Goal: Complete application form

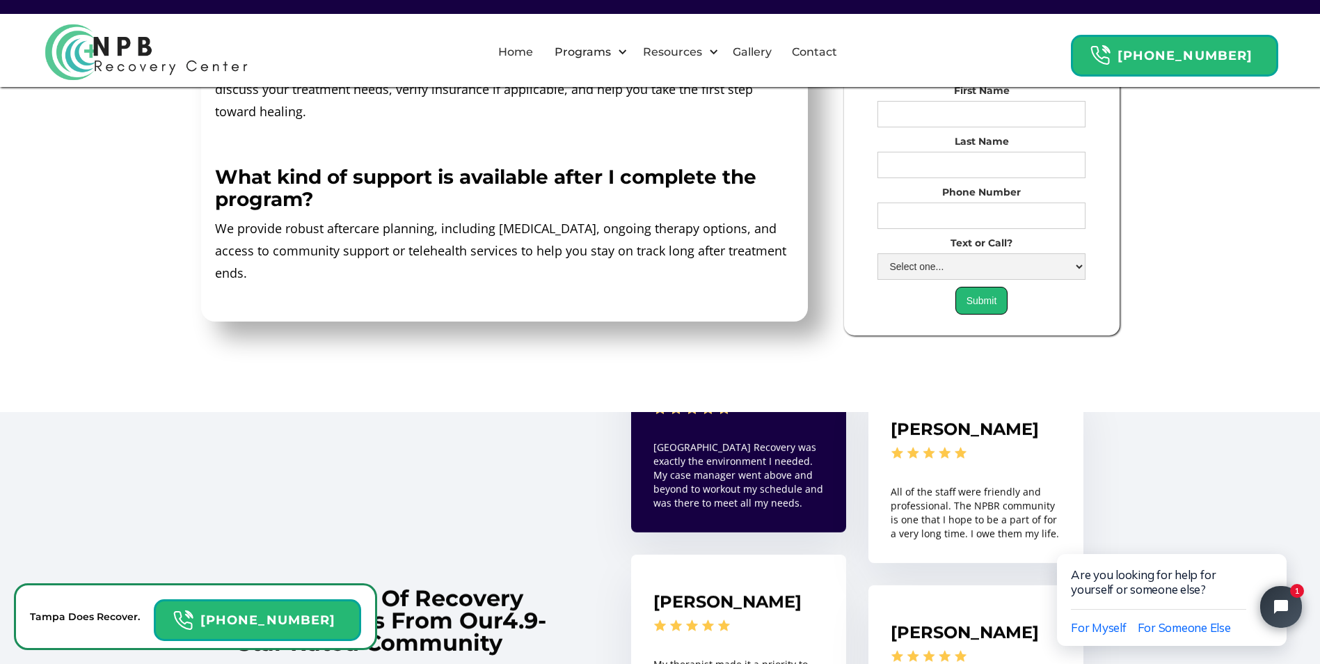
scroll to position [7527, 0]
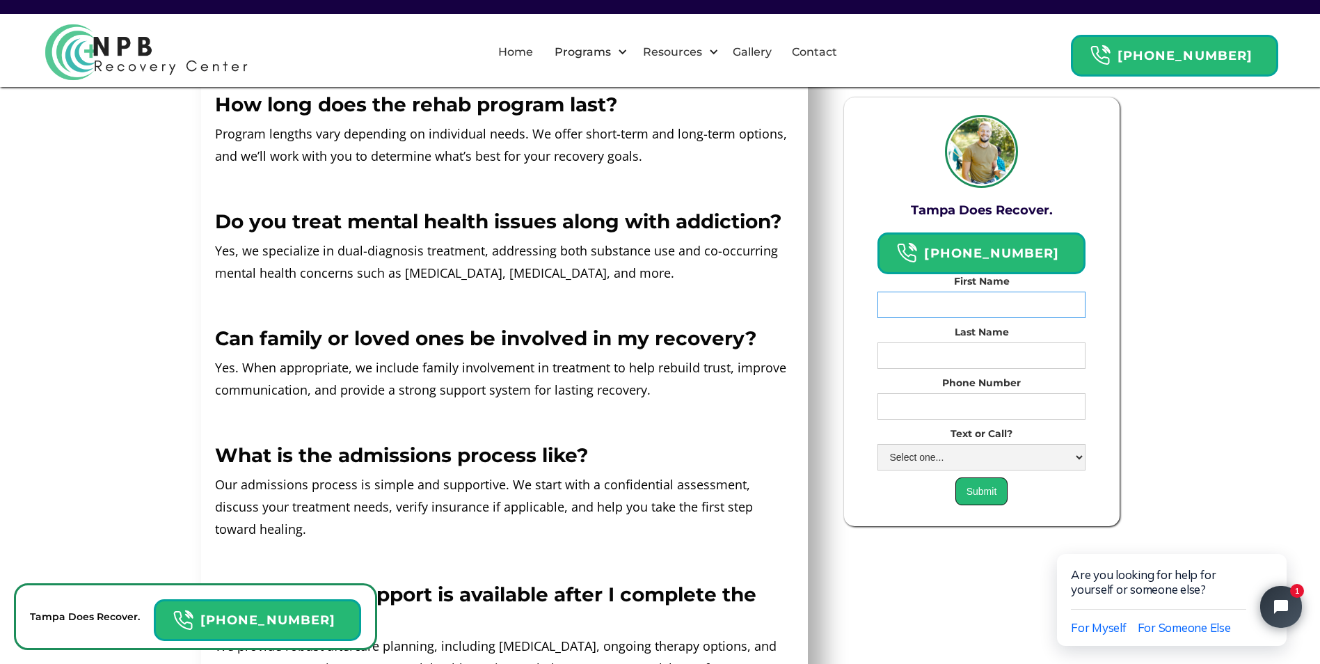
click at [968, 301] on input "First Name" at bounding box center [980, 304] width 207 height 26
type input "[PERSON_NAME]"
drag, startPoint x: 958, startPoint y: 413, endPoint x: 963, endPoint y: 422, distance: 10.0
click at [959, 417] on form "First Name [PERSON_NAME] Last Name [PERSON_NAME] Phone Number [PHONE_NUMBER] Te…" at bounding box center [980, 388] width 207 height 231
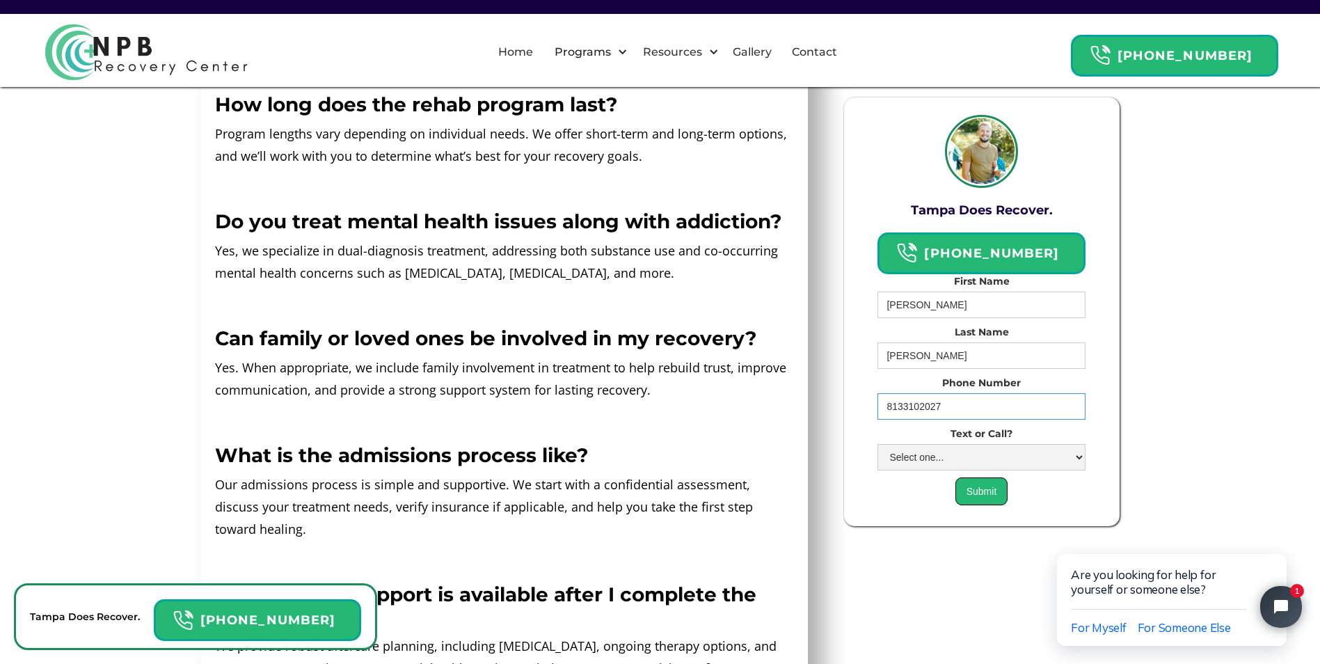
type input "8133102027"
click at [968, 445] on select "Select one... Text Call" at bounding box center [980, 456] width 207 height 26
select select "Text"
click at [890, 443] on select "Select one... Text Call" at bounding box center [980, 456] width 207 height 26
click at [982, 477] on input "Submit" at bounding box center [981, 490] width 53 height 28
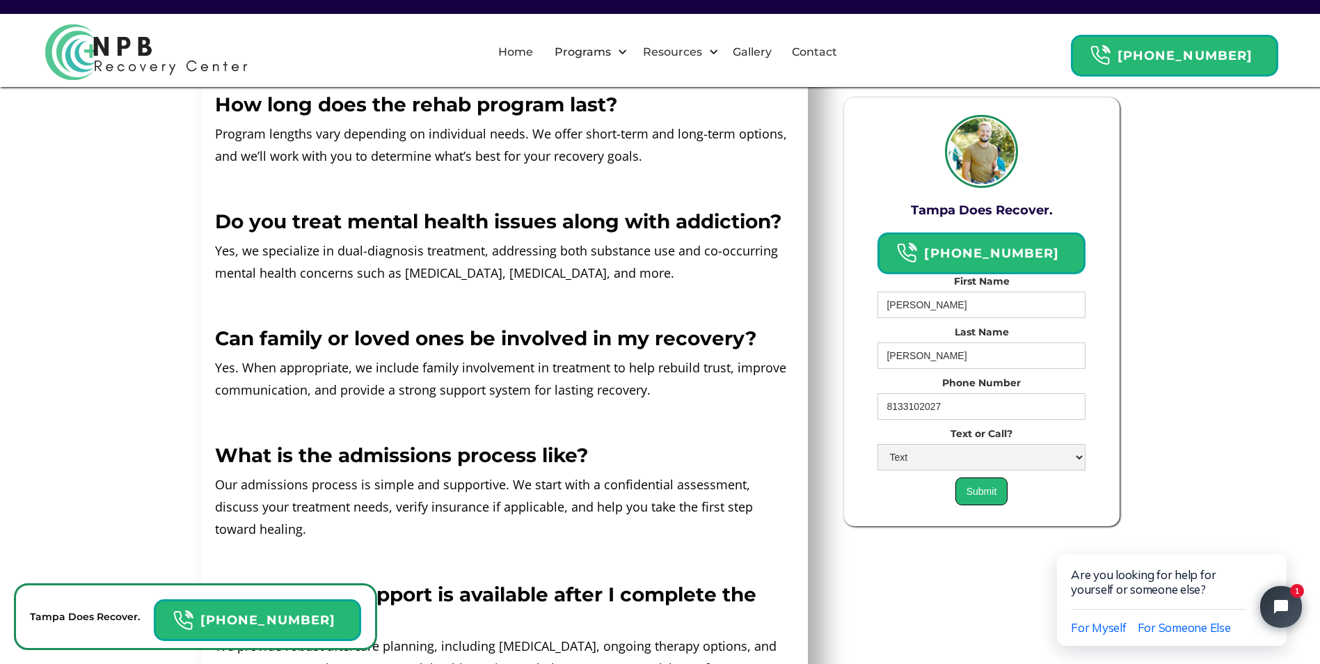
type input "Please wait..."
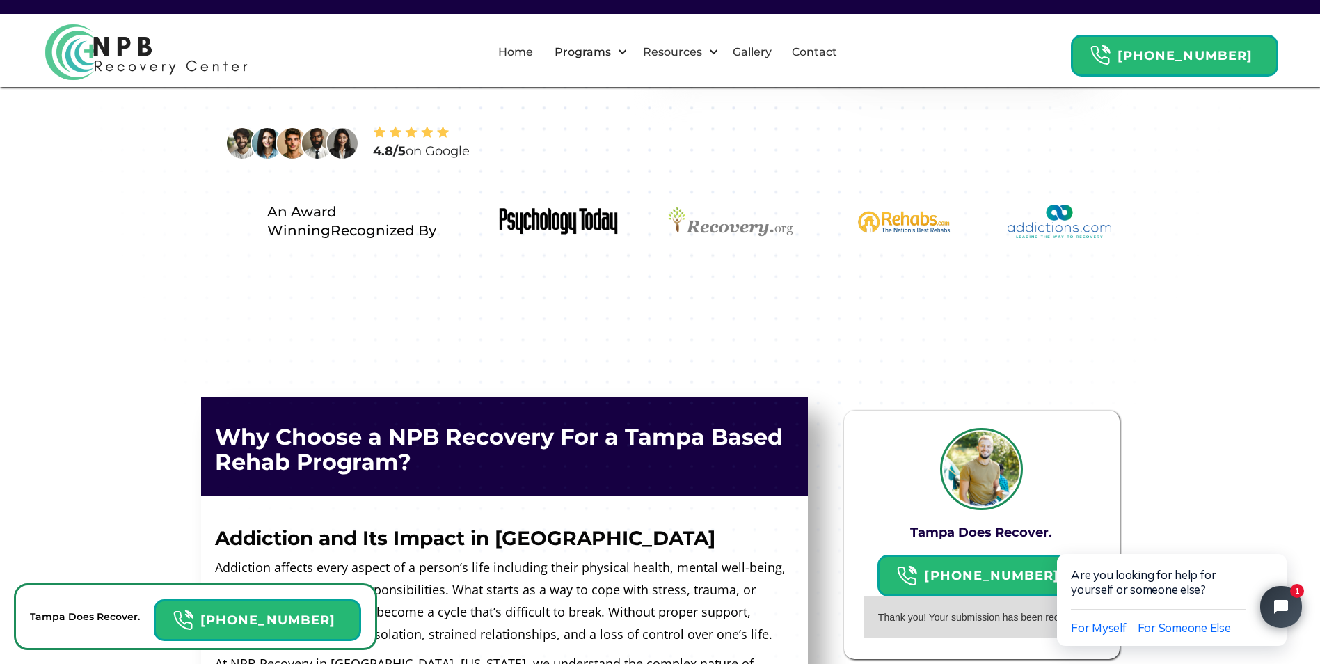
scroll to position [432, 0]
